Goal: Information Seeking & Learning: Learn about a topic

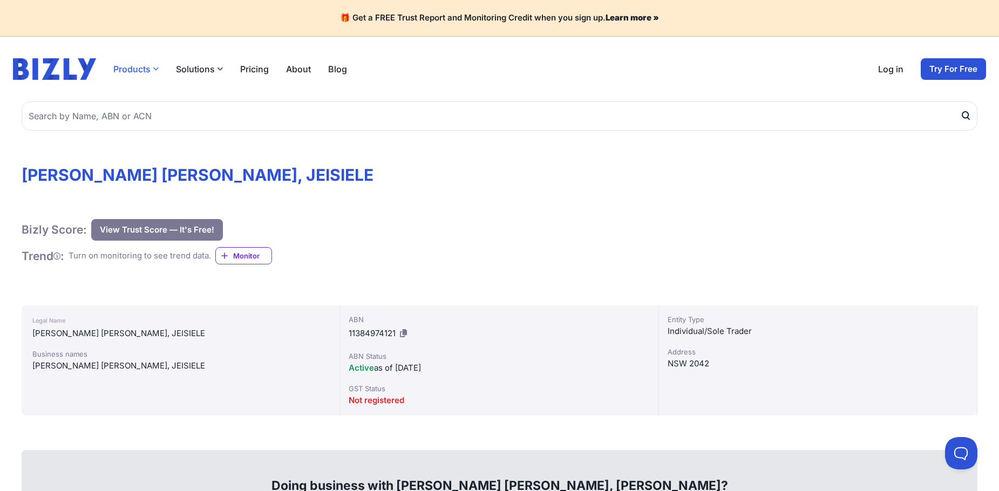
click at [134, 73] on button "Products" at bounding box center [135, 69] width 45 height 13
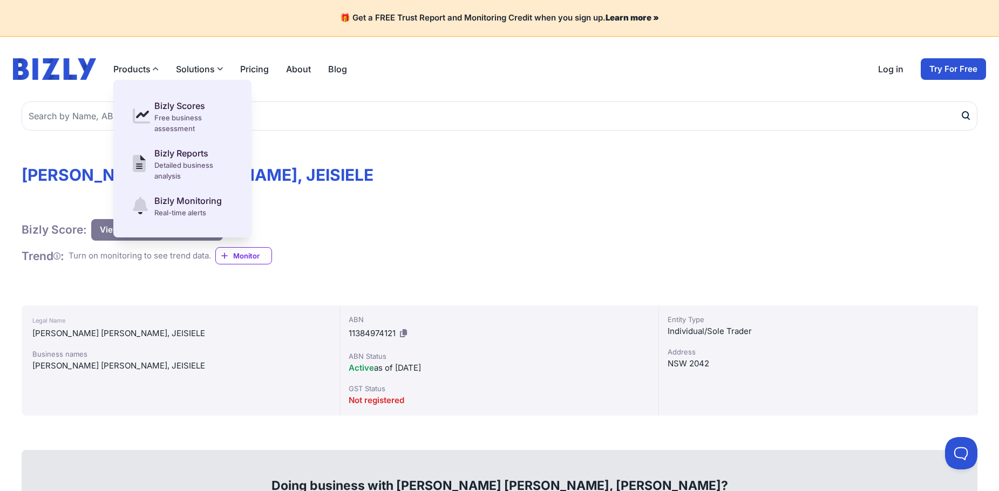
click at [192, 71] on button "Solutions" at bounding box center [199, 69] width 47 height 13
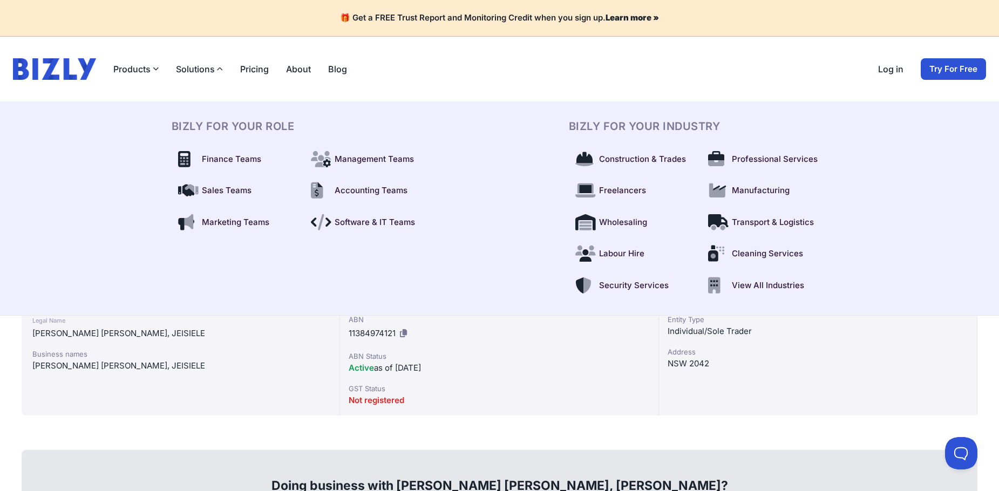
click at [253, 72] on link "Pricing" at bounding box center [254, 69] width 29 height 13
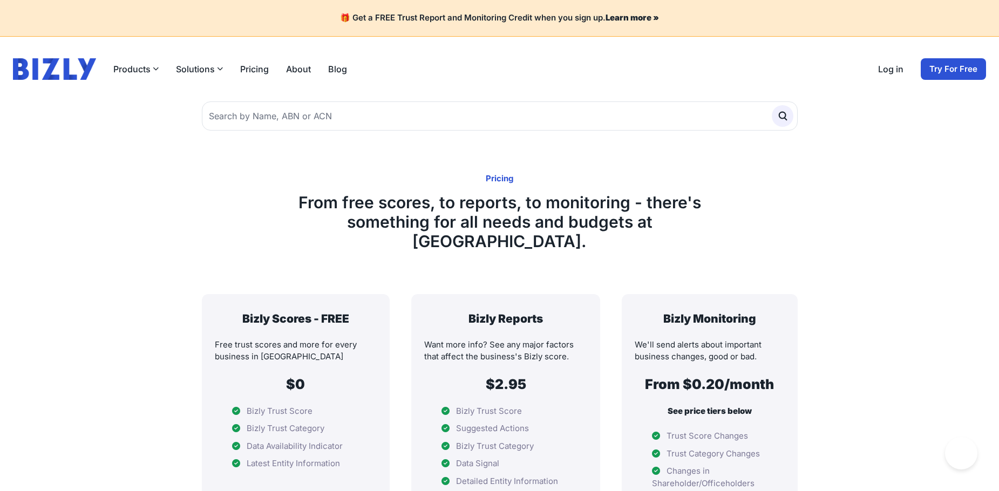
click at [82, 74] on img at bounding box center [54, 69] width 83 height 22
